Goal: Information Seeking & Learning: Learn about a topic

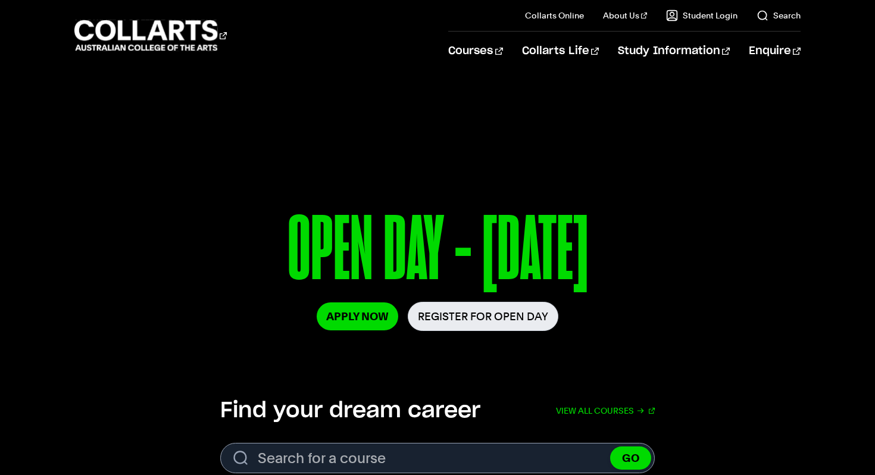
scroll to position [33, 0]
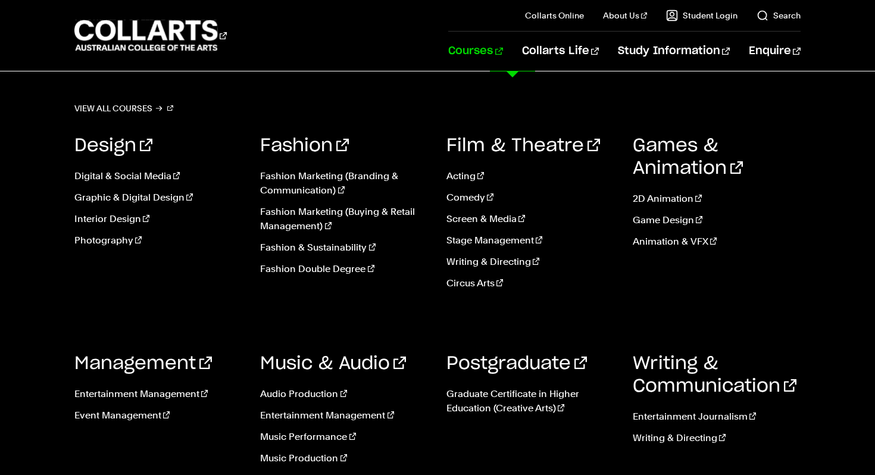
click at [502, 55] on link "Courses" at bounding box center [475, 51] width 54 height 39
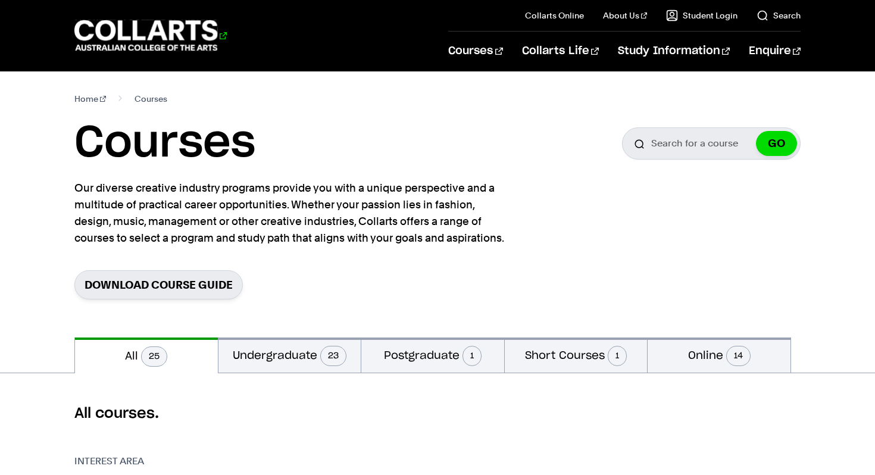
click at [172, 27] on 1 "Go to homepage" at bounding box center [145, 35] width 143 height 31
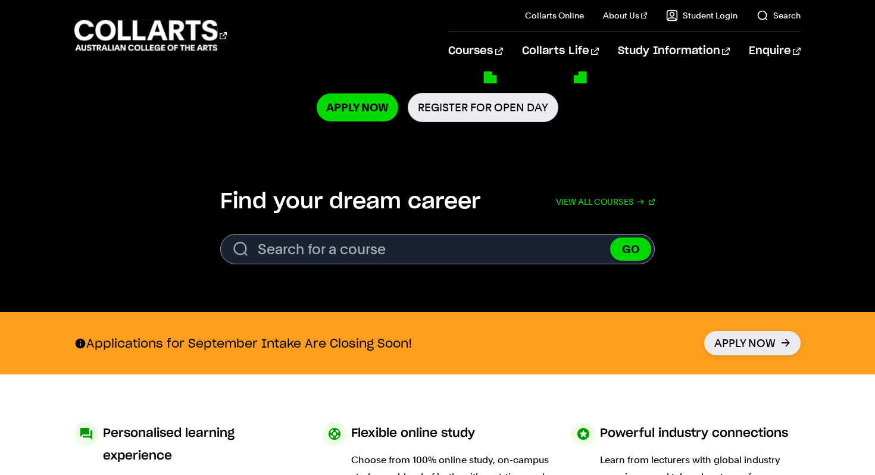
scroll to position [279, 0]
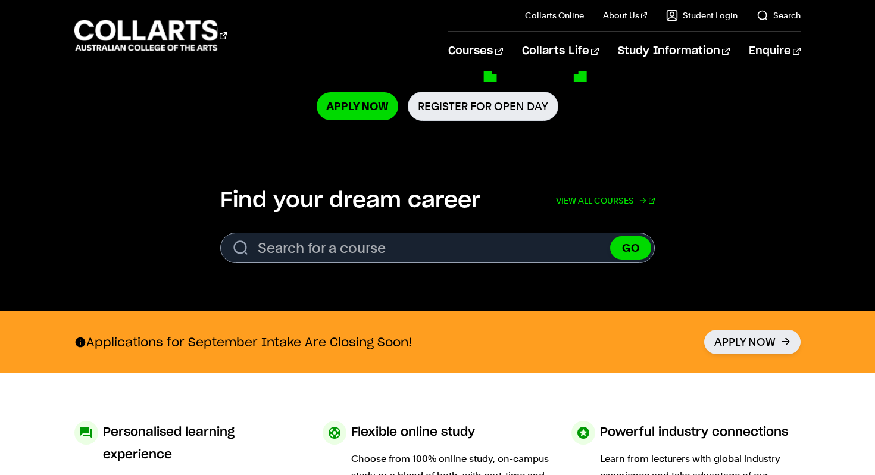
click at [602, 197] on link "View all courses" at bounding box center [605, 201] width 99 height 26
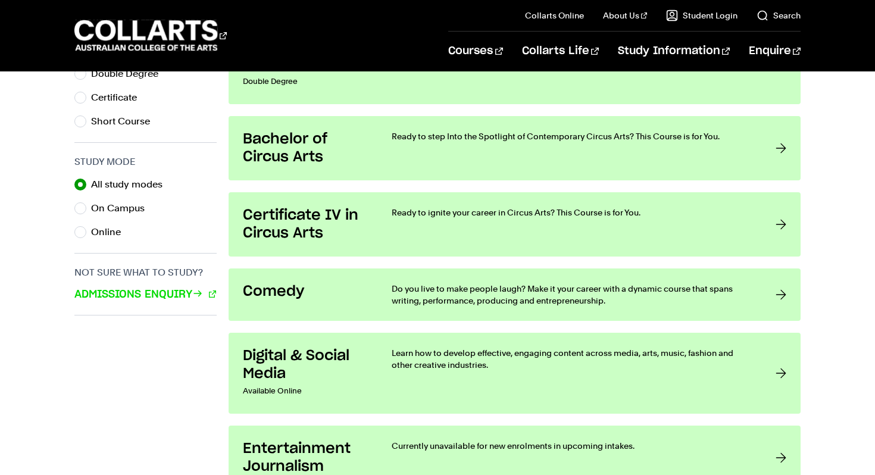
scroll to position [713, 0]
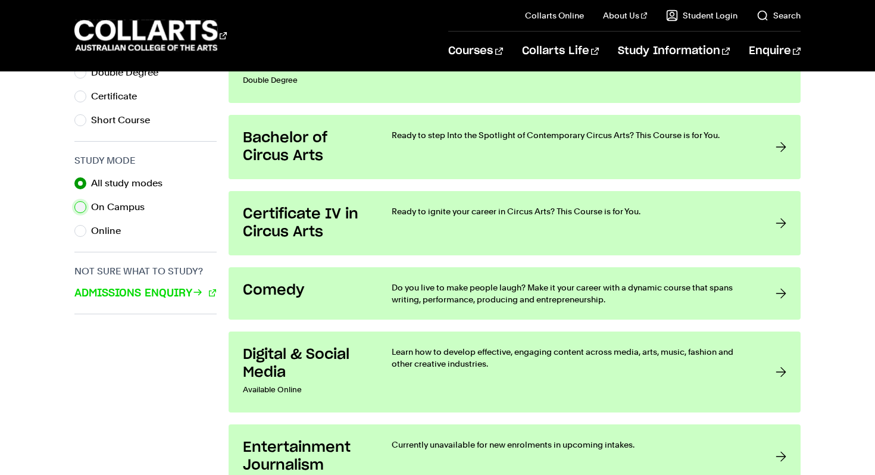
click at [79, 204] on input "On Campus" at bounding box center [80, 207] width 12 height 12
radio input "true"
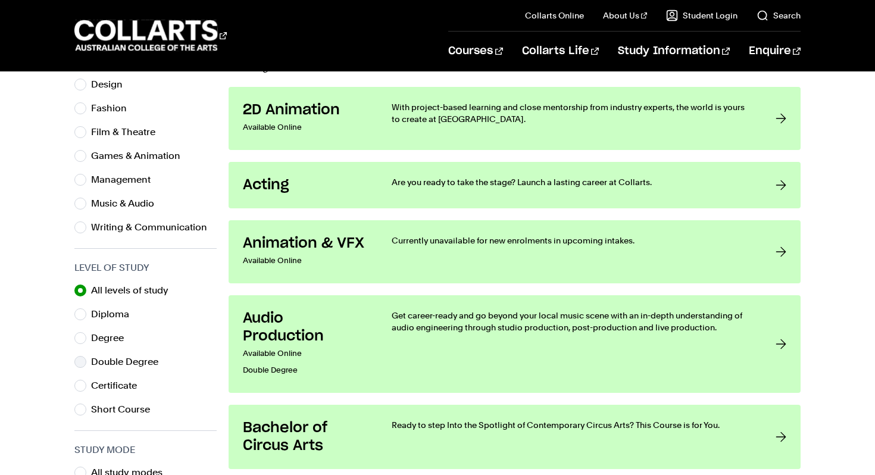
scroll to position [520, 0]
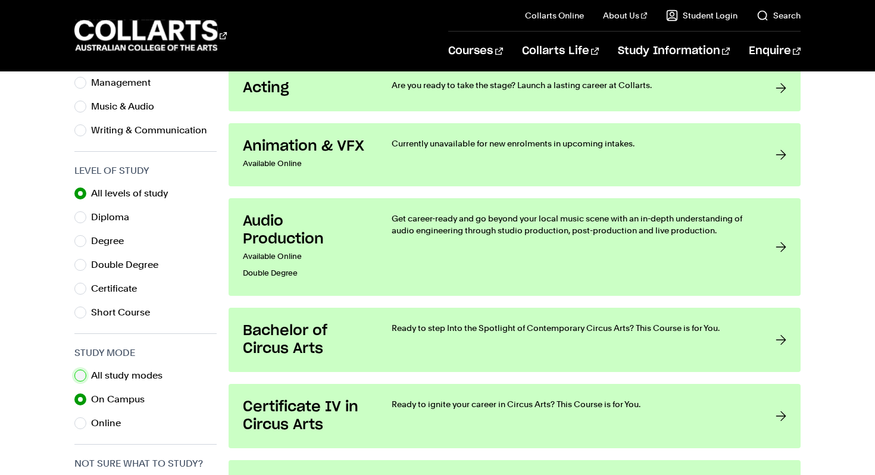
click at [84, 376] on input "All study modes" at bounding box center [80, 376] width 12 height 12
radio input "true"
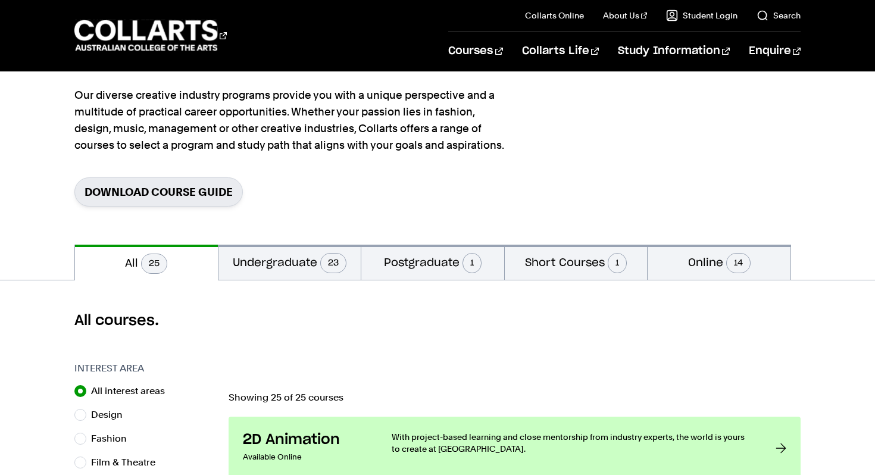
scroll to position [90, 0]
